Goal: Find contact information: Find contact information

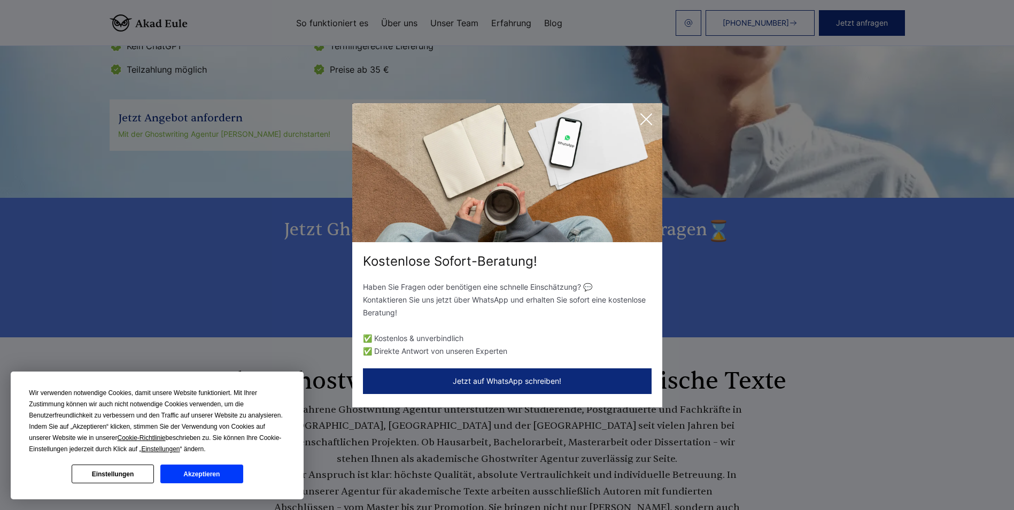
scroll to position [374, 0]
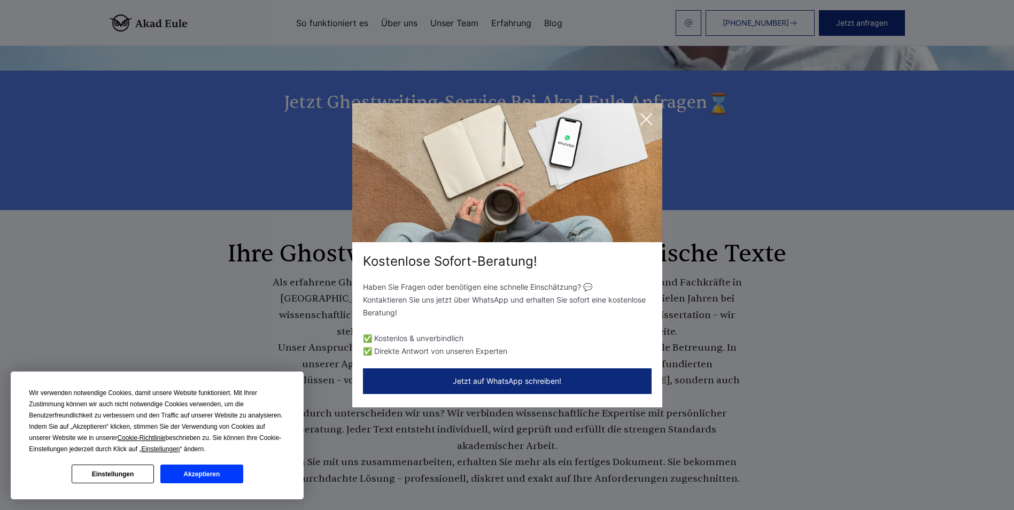
click at [653, 120] on icon at bounding box center [645, 118] width 21 height 21
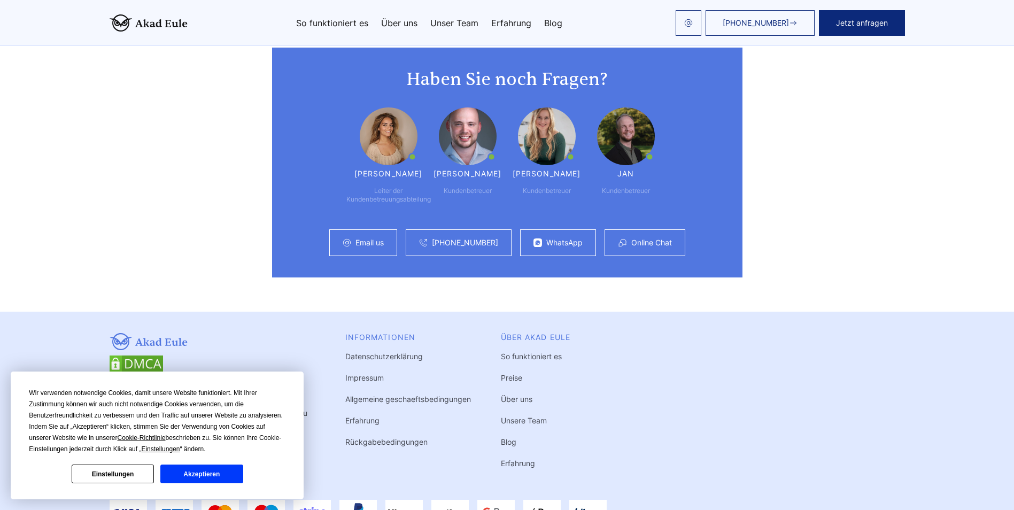
scroll to position [6298, 0]
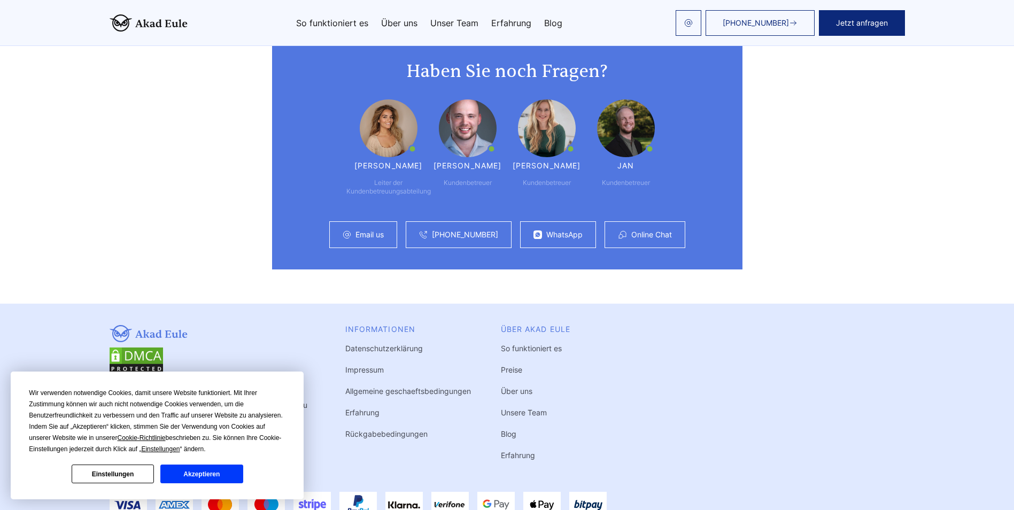
click at [355, 365] on link "Impressum" at bounding box center [364, 369] width 38 height 9
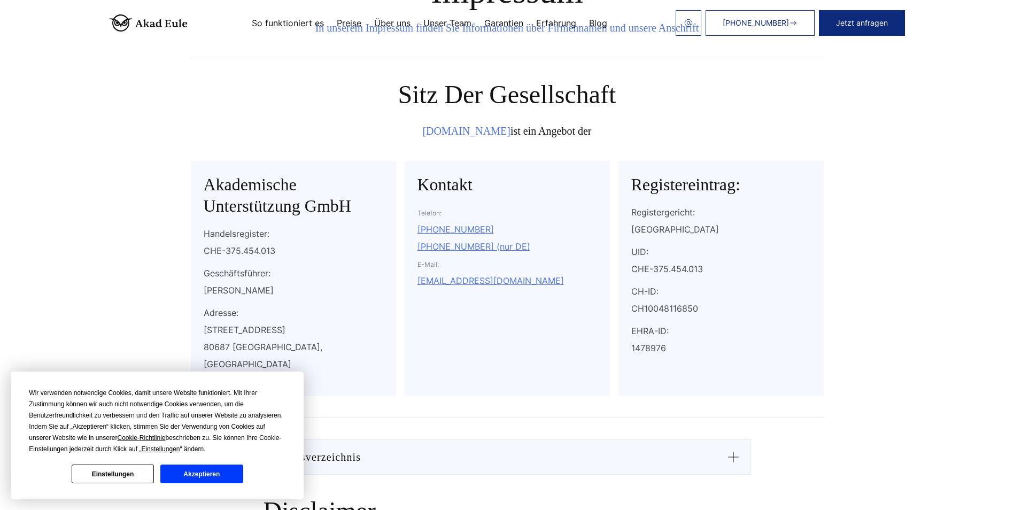
scroll to position [107, 0]
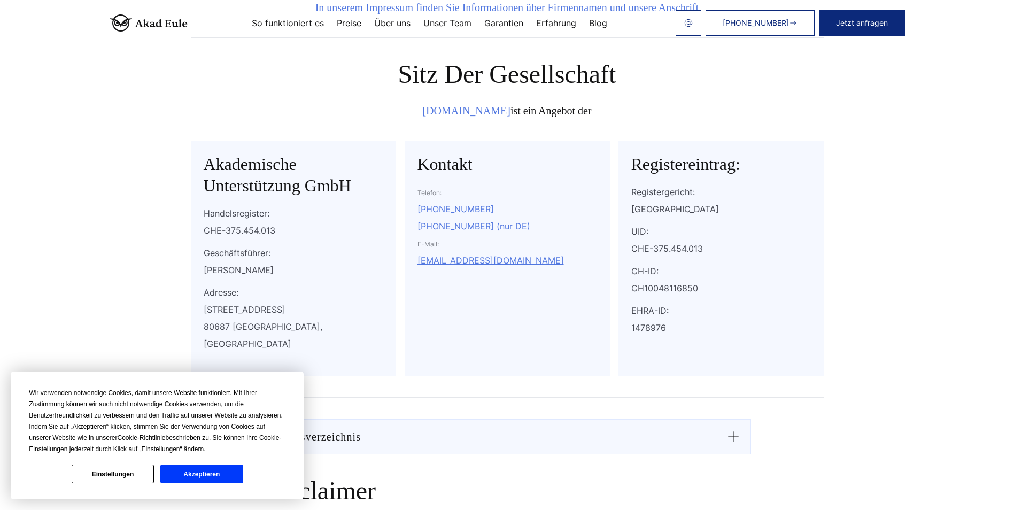
click at [254, 329] on div "[STREET_ADDRESS]" at bounding box center [294, 326] width 180 height 51
copy div "[GEOGRAPHIC_DATA]"
click at [212, 323] on div "[STREET_ADDRESS]" at bounding box center [294, 326] width 180 height 51
click at [0, 0] on div "Kostenlose Sofort-Beratung! Haben Sie Fragen oder benötigen eine schnelle Einsc…" at bounding box center [0, 0] width 0 height 0
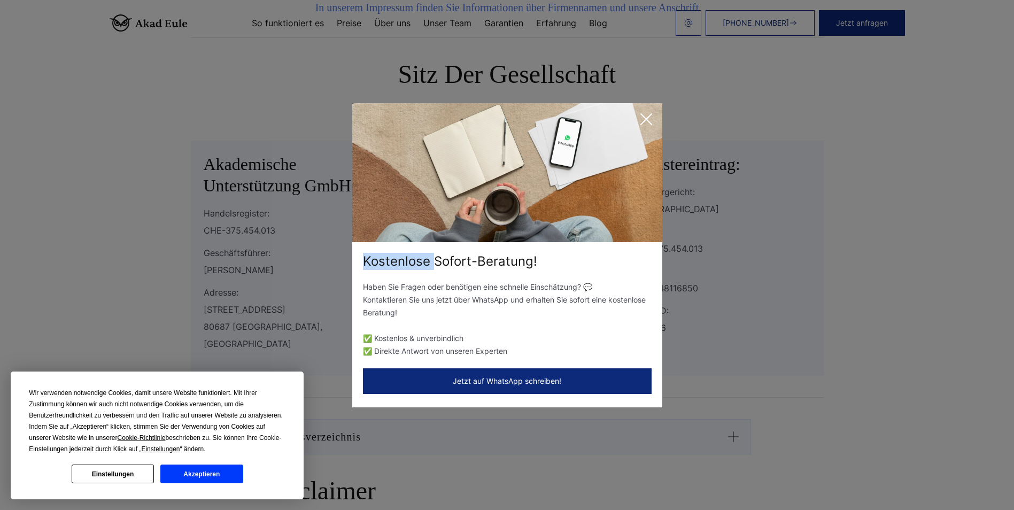
click at [642, 121] on icon at bounding box center [645, 118] width 21 height 21
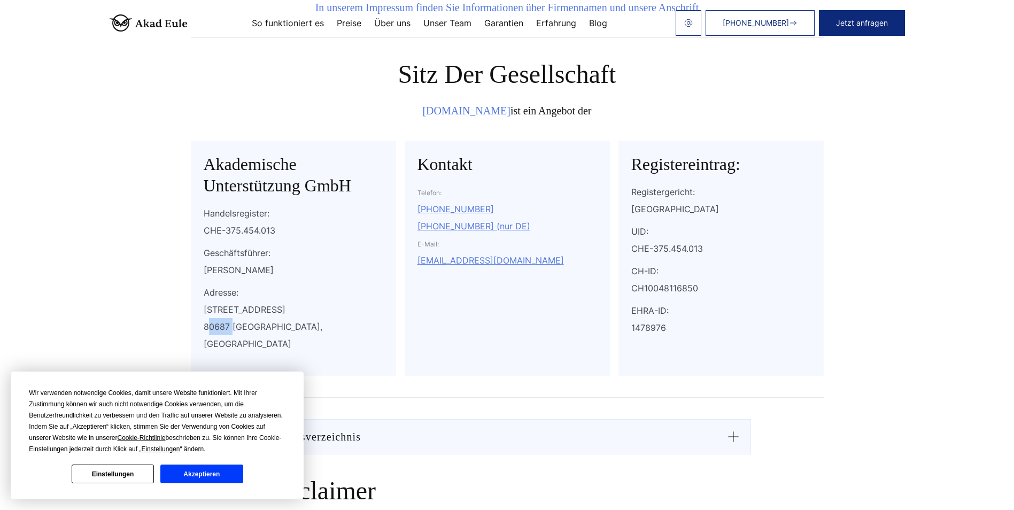
drag, startPoint x: 230, startPoint y: 329, endPoint x: 184, endPoint y: 329, distance: 46.5
click at [184, 329] on div "Impressum In unserem Impressum finden Sie Informationen über Firmennamen und un…" at bounding box center [507, 175] width 658 height 446
copy div "80687"
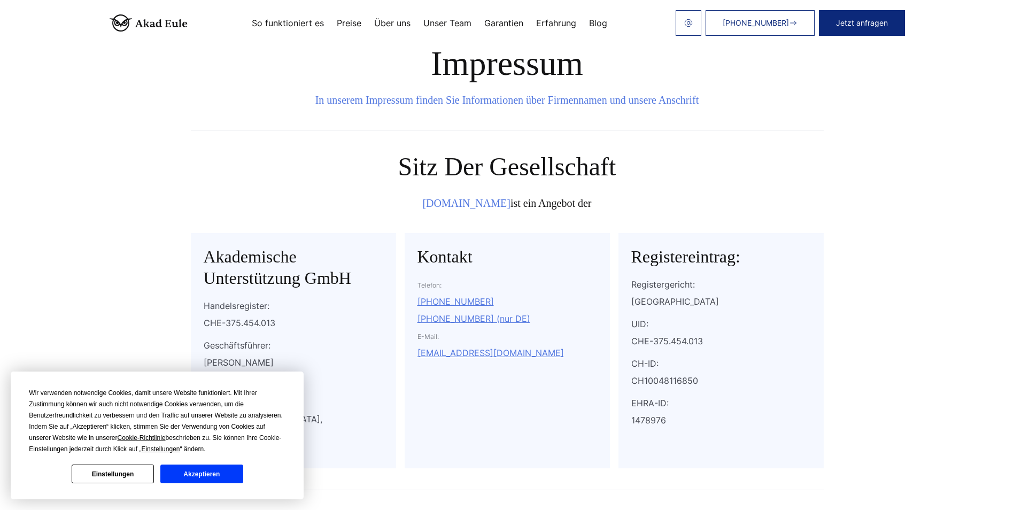
scroll to position [0, 0]
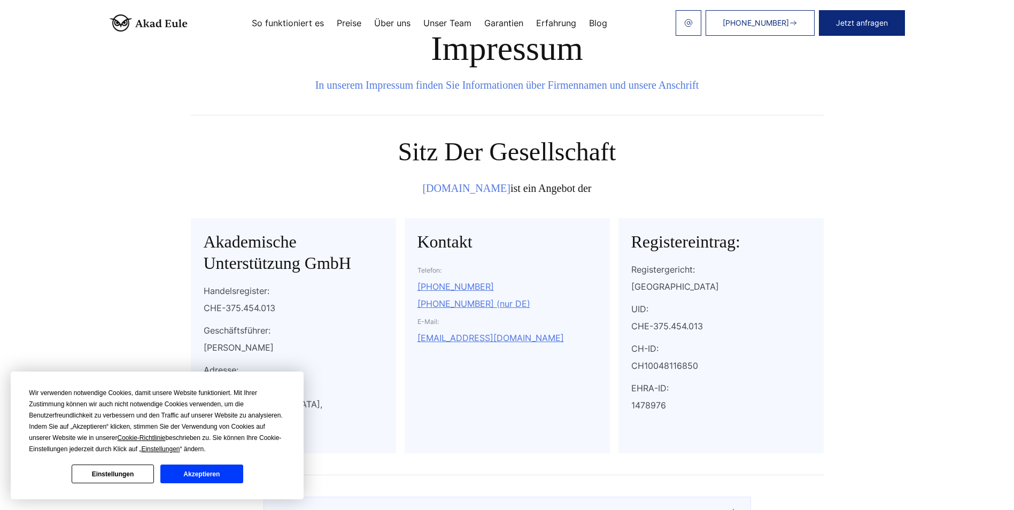
scroll to position [53, 0]
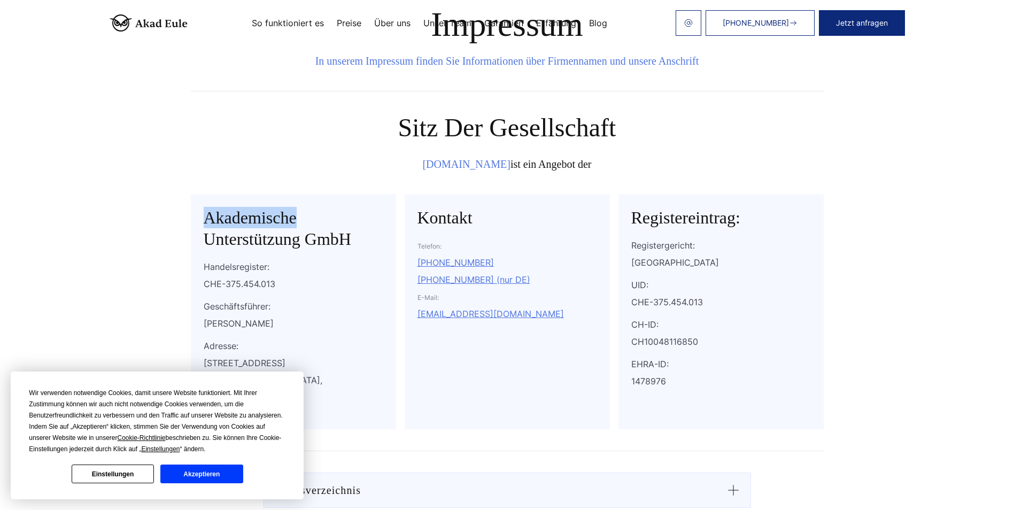
drag, startPoint x: 294, startPoint y: 220, endPoint x: 186, endPoint y: 217, distance: 108.0
click at [186, 217] on div "Impressum In unserem Impressum finden Sie Informationen über Firmennamen und un…" at bounding box center [507, 228] width 658 height 446
copy h2 "Akademische"
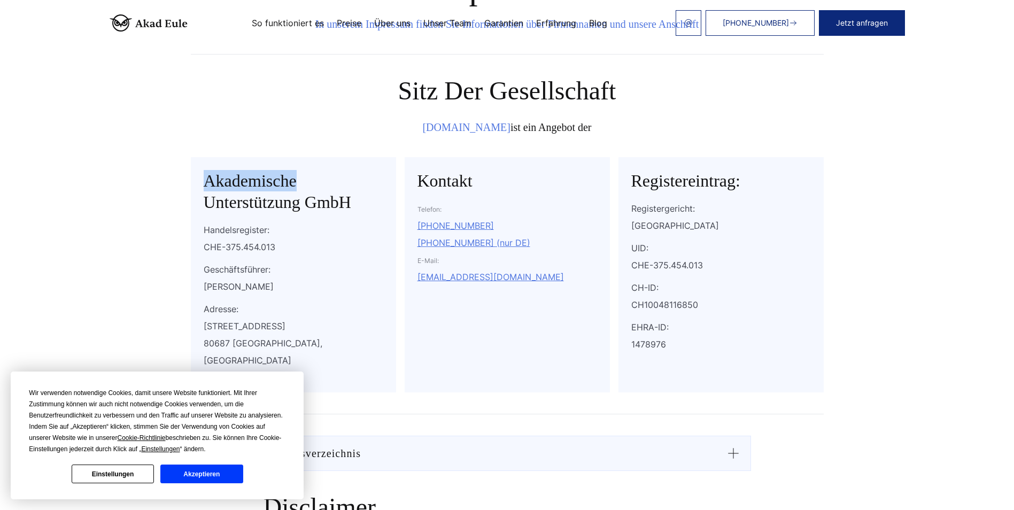
scroll to position [0, 0]
